Goal: Navigation & Orientation: Understand site structure

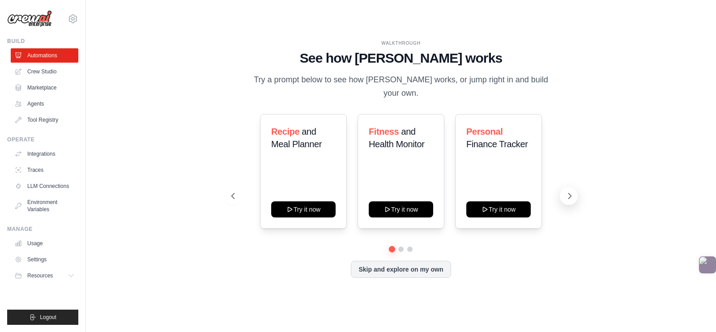
click at [571, 191] on icon at bounding box center [569, 195] width 9 height 9
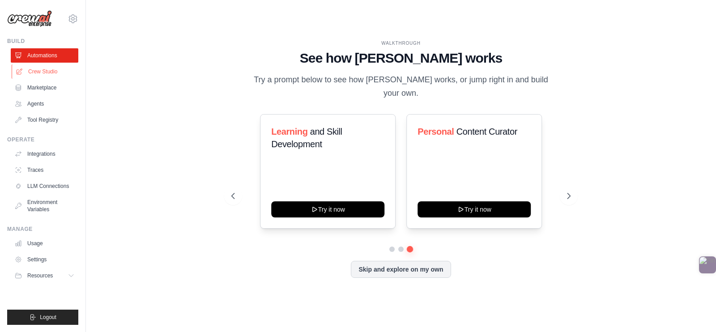
click at [49, 74] on link "Crew Studio" at bounding box center [46, 71] width 68 height 14
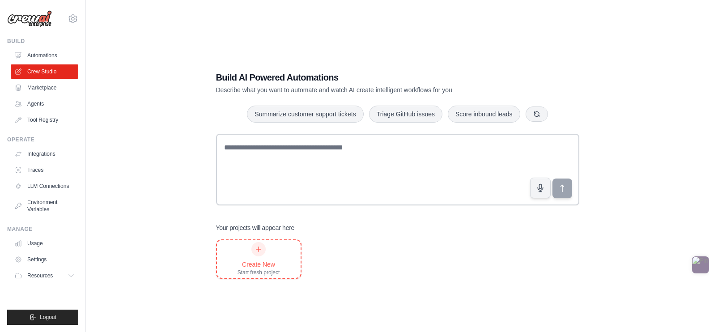
click at [236, 251] on div "Create New Start fresh project" at bounding box center [259, 259] width 84 height 38
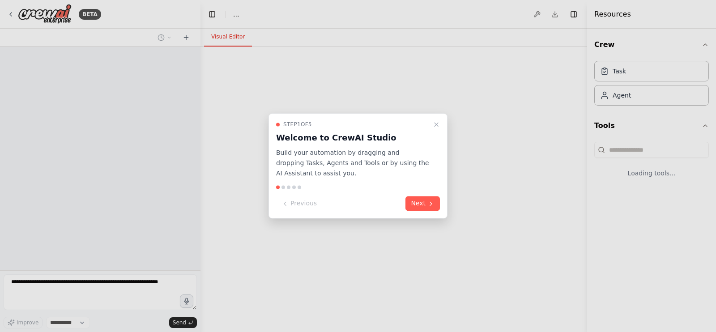
select select "****"
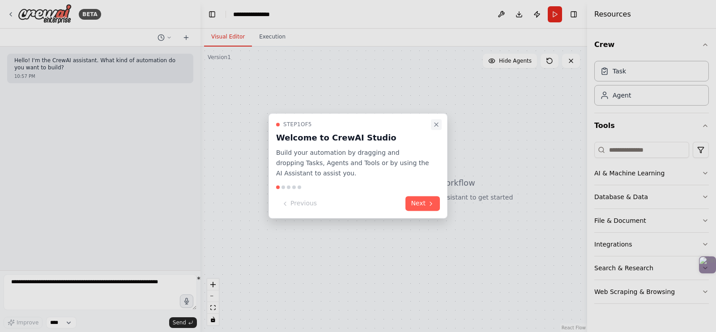
click at [438, 123] on icon "Close walkthrough" at bounding box center [436, 124] width 7 height 7
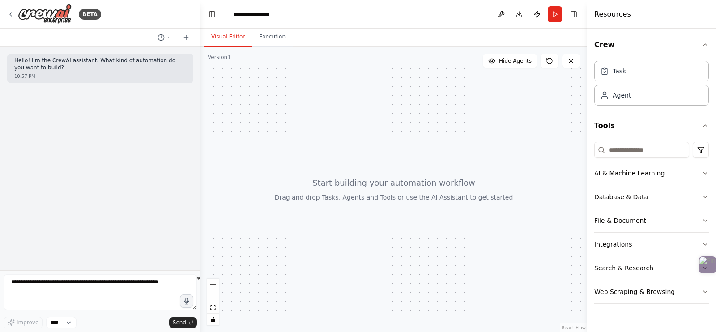
click at [363, 166] on div at bounding box center [393, 189] width 387 height 285
click at [351, 125] on div at bounding box center [393, 189] width 387 height 285
click at [214, 17] on button "Toggle Left Sidebar" at bounding box center [212, 14] width 13 height 13
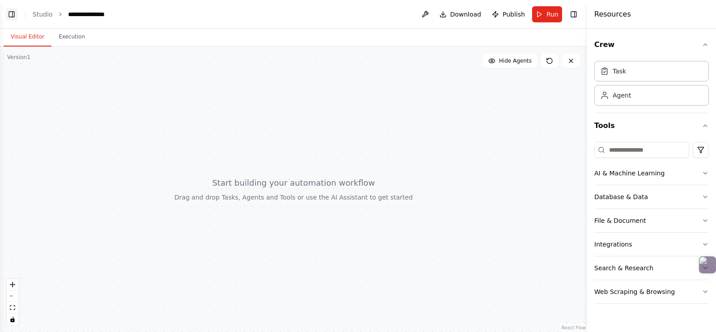
click at [13, 12] on button "Toggle Left Sidebar" at bounding box center [11, 14] width 13 height 13
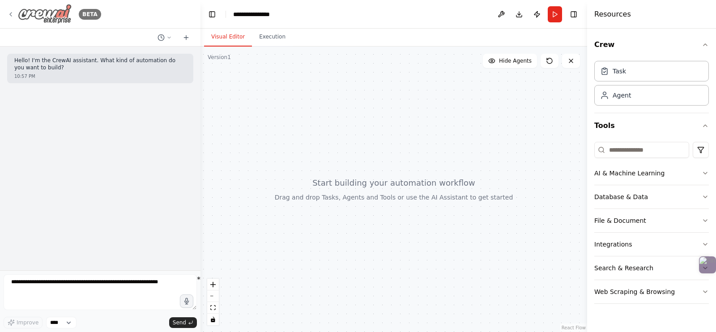
click at [11, 13] on icon at bounding box center [11, 15] width 2 height 4
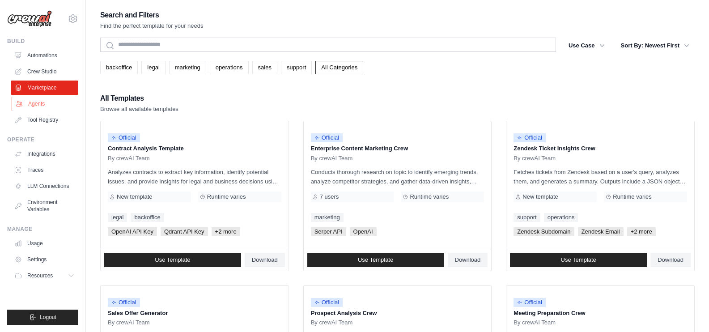
click at [52, 106] on link "Agents" at bounding box center [46, 104] width 68 height 14
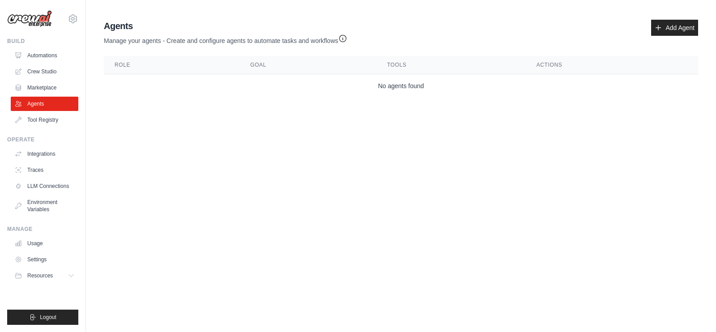
click at [648, 30] on div "Agents Manage your agents - Create and configure agents to automate tasks and w…" at bounding box center [401, 33] width 594 height 26
click at [662, 28] on icon at bounding box center [658, 27] width 7 height 7
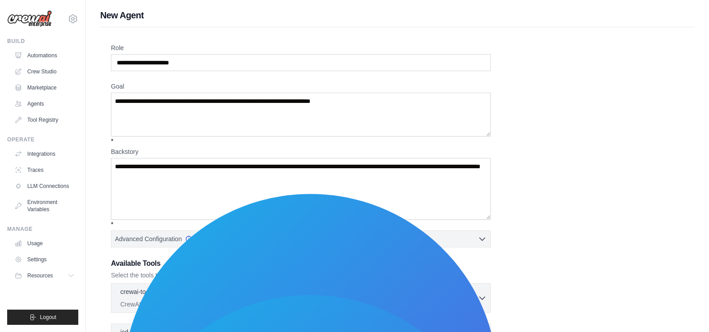
scroll to position [148, 0]
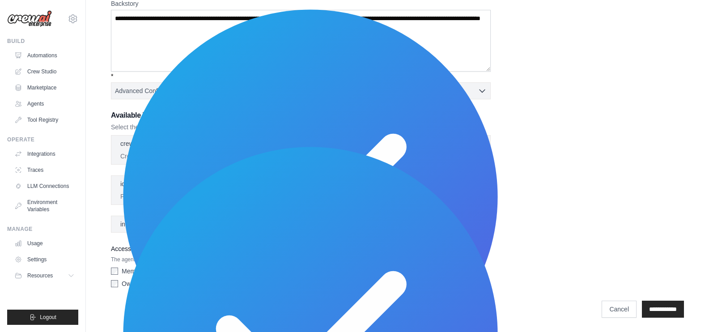
click at [450, 164] on div "crewai-tools 0 selected CrewAI Tools - Official collection of tools for CrewAI …" at bounding box center [301, 150] width 380 height 30
click at [438, 149] on div "crewai-tools 0 selected" at bounding box center [298, 144] width 357 height 11
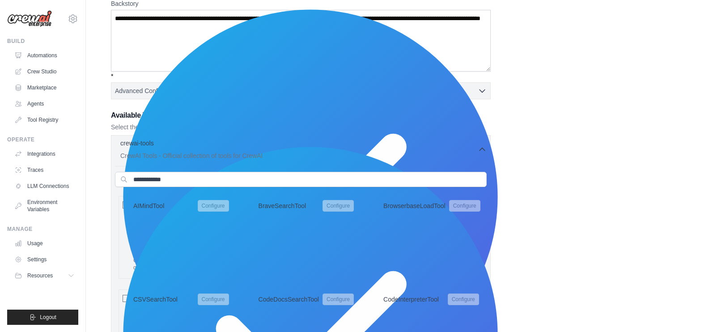
click at [438, 149] on div "crewai-tools 0 selected" at bounding box center [298, 144] width 357 height 11
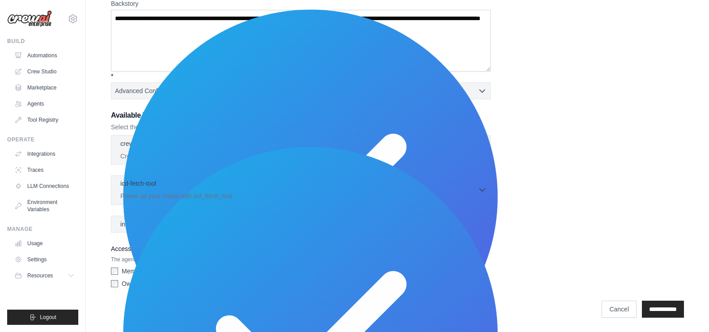
click at [406, 192] on p "Power up your crews with icd_fetch_tool" at bounding box center [298, 195] width 357 height 9
click at [51, 149] on link "Integrations" at bounding box center [46, 154] width 68 height 14
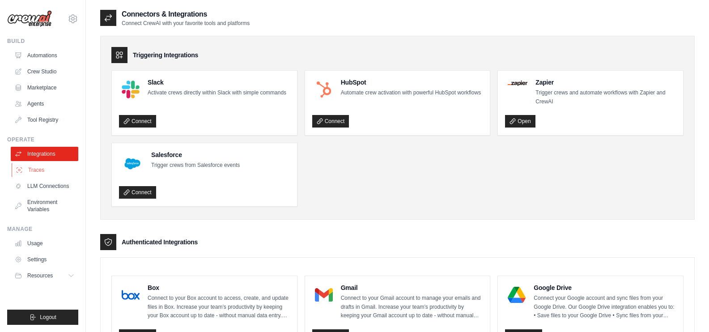
click at [33, 165] on link "Traces" at bounding box center [46, 170] width 68 height 14
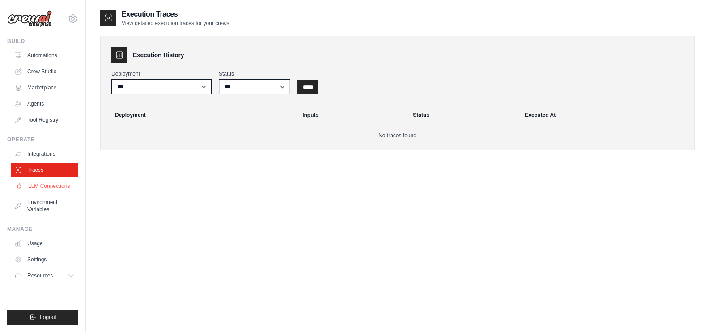
click at [38, 188] on link "LLM Connections" at bounding box center [46, 186] width 68 height 14
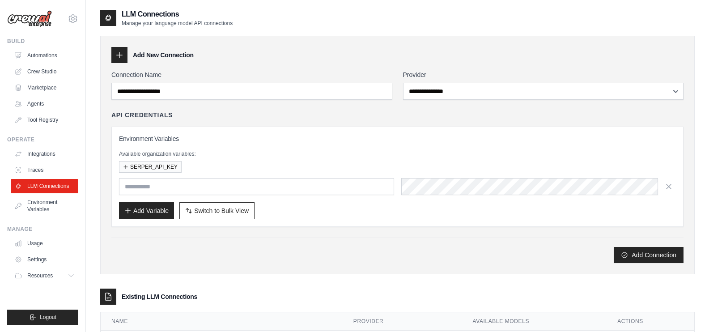
scroll to position [46, 0]
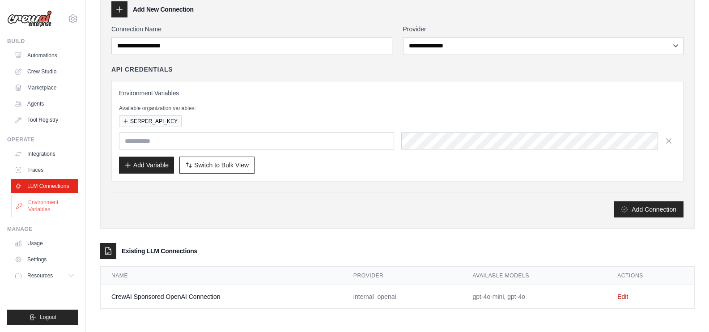
click at [47, 201] on link "Environment Variables" at bounding box center [46, 205] width 68 height 21
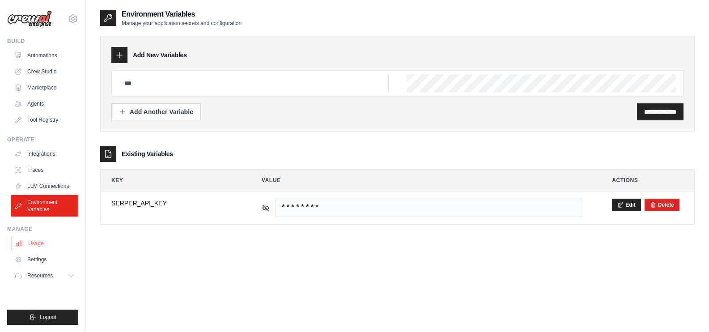
click at [41, 243] on link "Usage" at bounding box center [46, 243] width 68 height 14
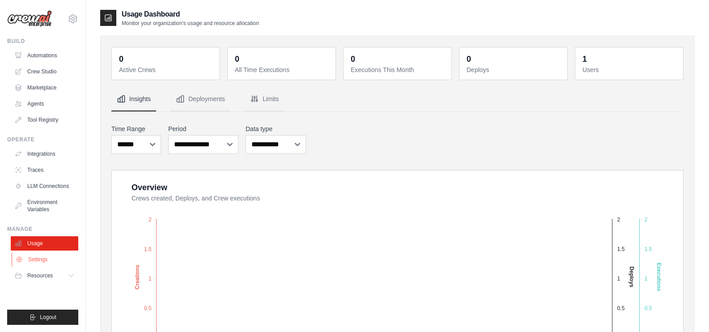
click at [50, 263] on link "Settings" at bounding box center [46, 259] width 68 height 14
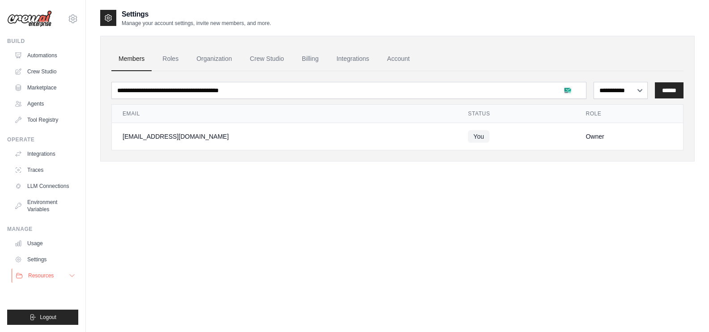
click at [41, 280] on button "Resources" at bounding box center [46, 275] width 68 height 14
click at [34, 119] on link "Tool Registry" at bounding box center [46, 120] width 68 height 14
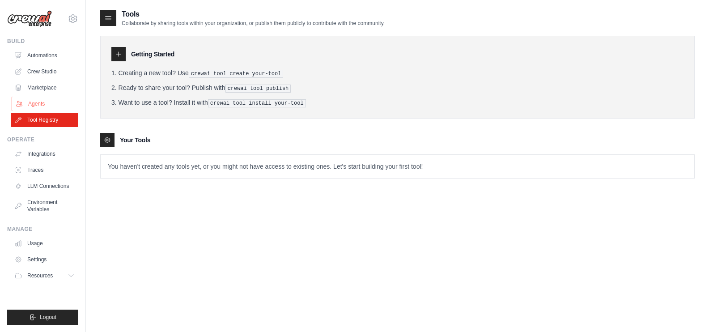
click at [53, 102] on link "Agents" at bounding box center [46, 104] width 68 height 14
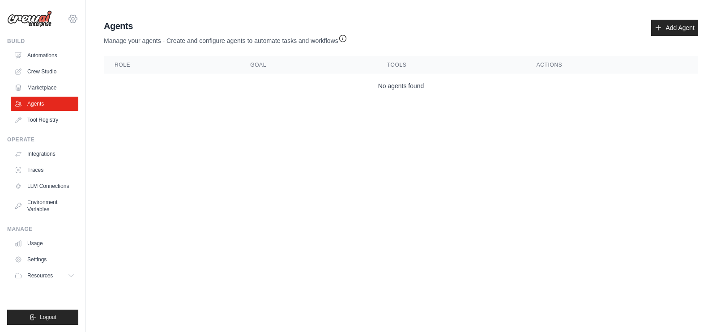
click at [71, 20] on icon at bounding box center [73, 18] width 11 height 11
click at [53, 59] on link "Settings" at bounding box center [73, 60] width 79 height 16
